Goal: Obtain resource: Obtain resource

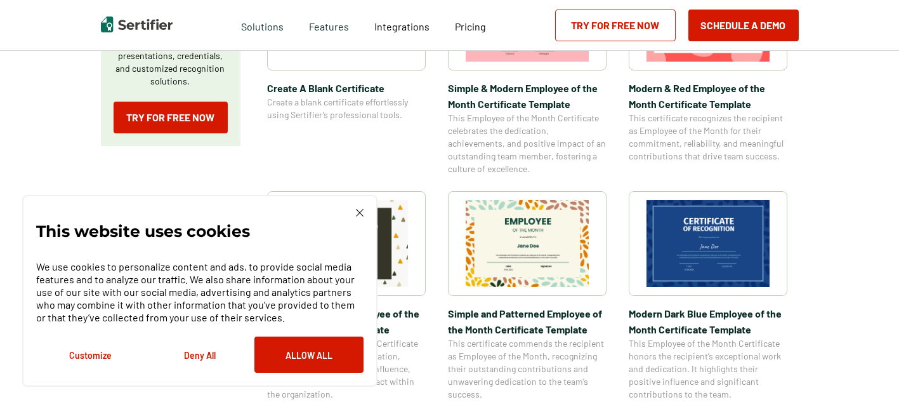
scroll to position [317, 0]
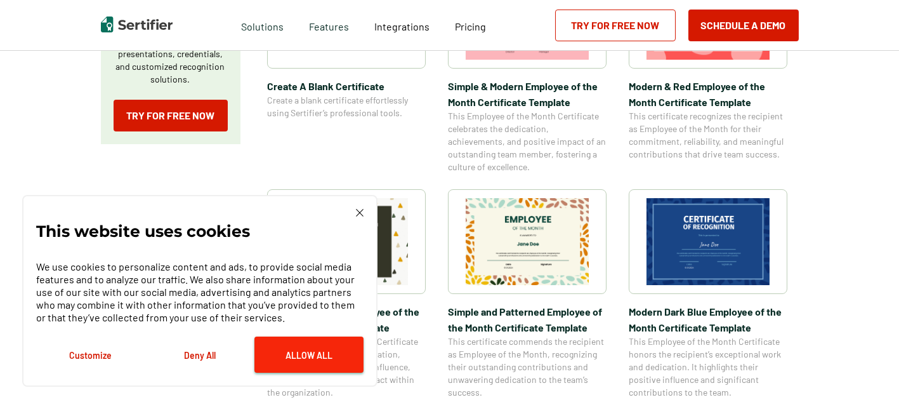
click at [284, 356] on button "Allow All" at bounding box center [308, 354] width 109 height 36
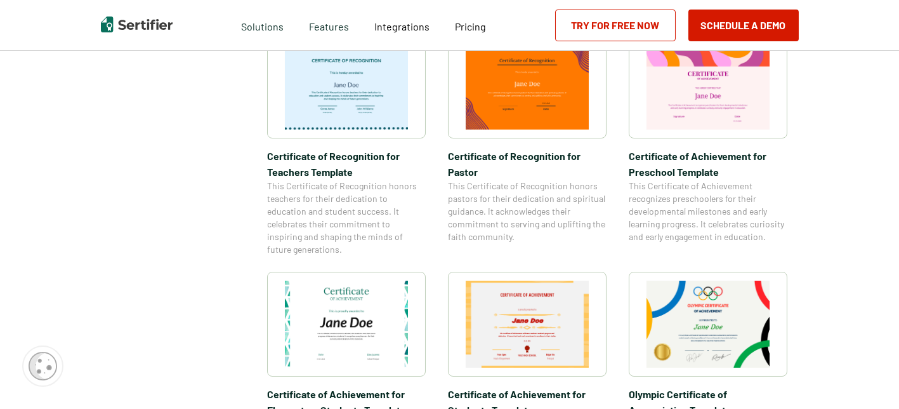
scroll to position [508, 0]
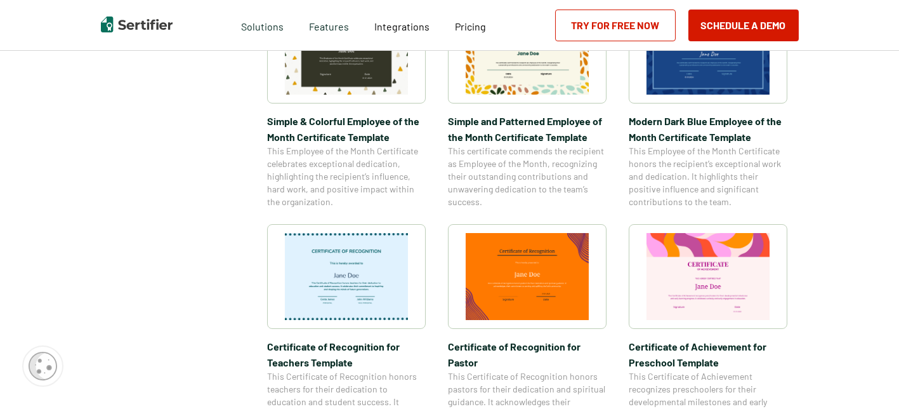
click at [367, 275] on img at bounding box center [346, 276] width 123 height 87
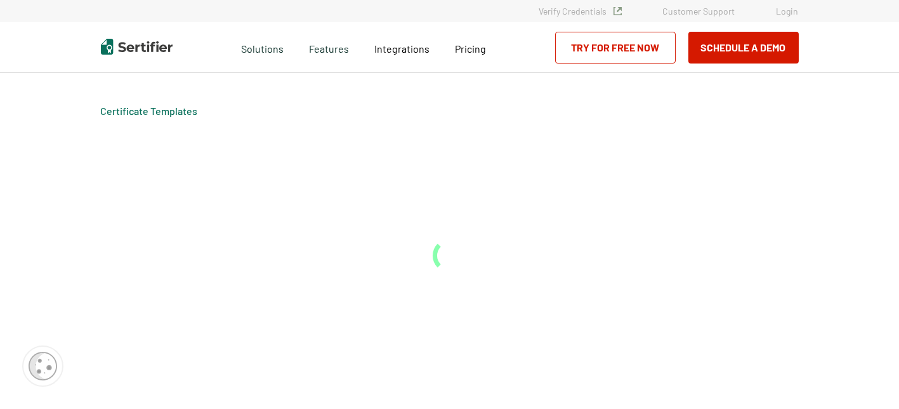
click at [367, 275] on div "Certificate Templates" at bounding box center [449, 241] width 761 height 336
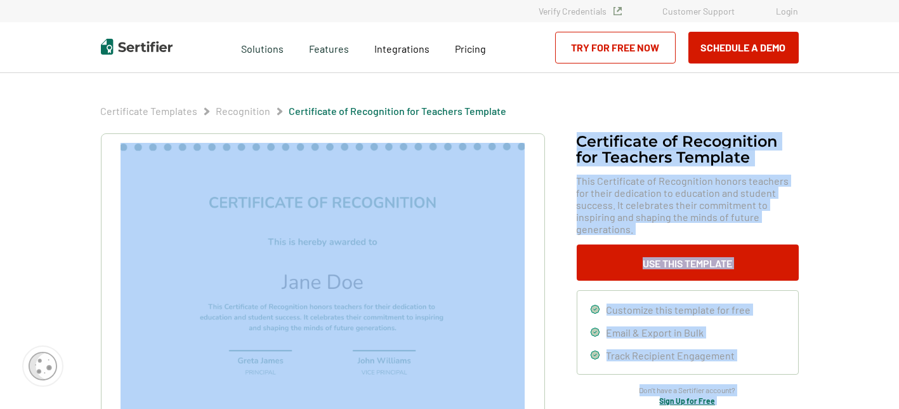
click at [346, 224] on img at bounding box center [323, 286] width 404 height 286
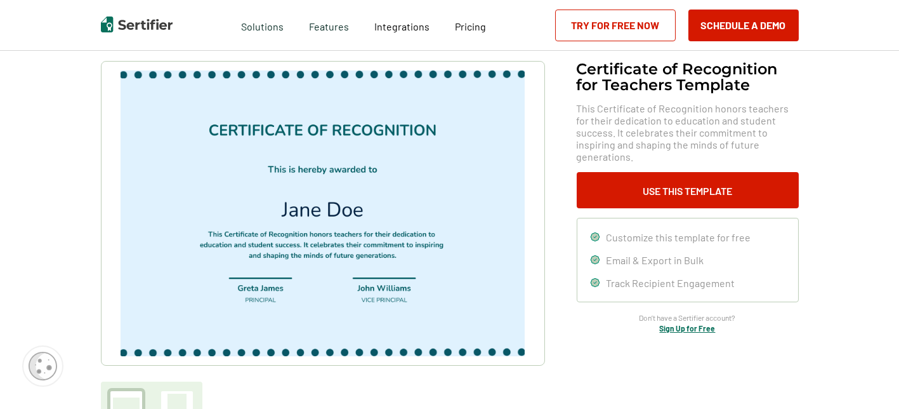
scroll to position [63, 0]
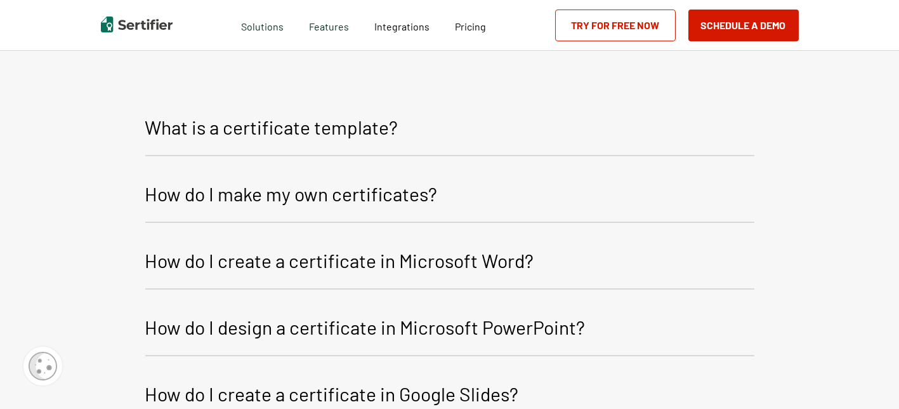
scroll to position [1511, 0]
